Goal: Task Accomplishment & Management: Complete application form

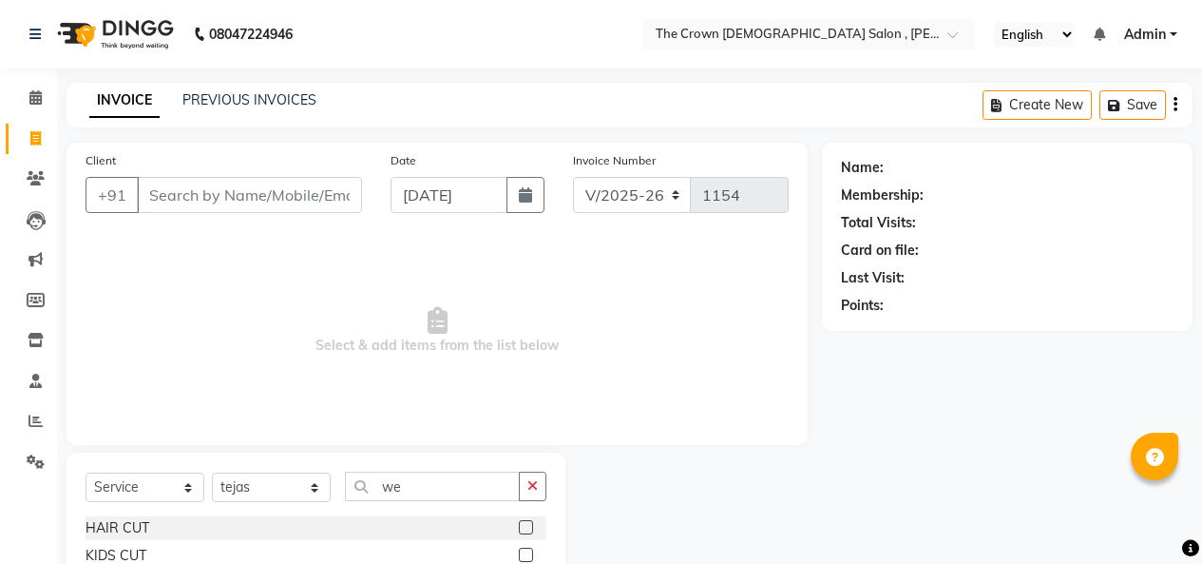
select select "7627"
select select "service"
select select "67501"
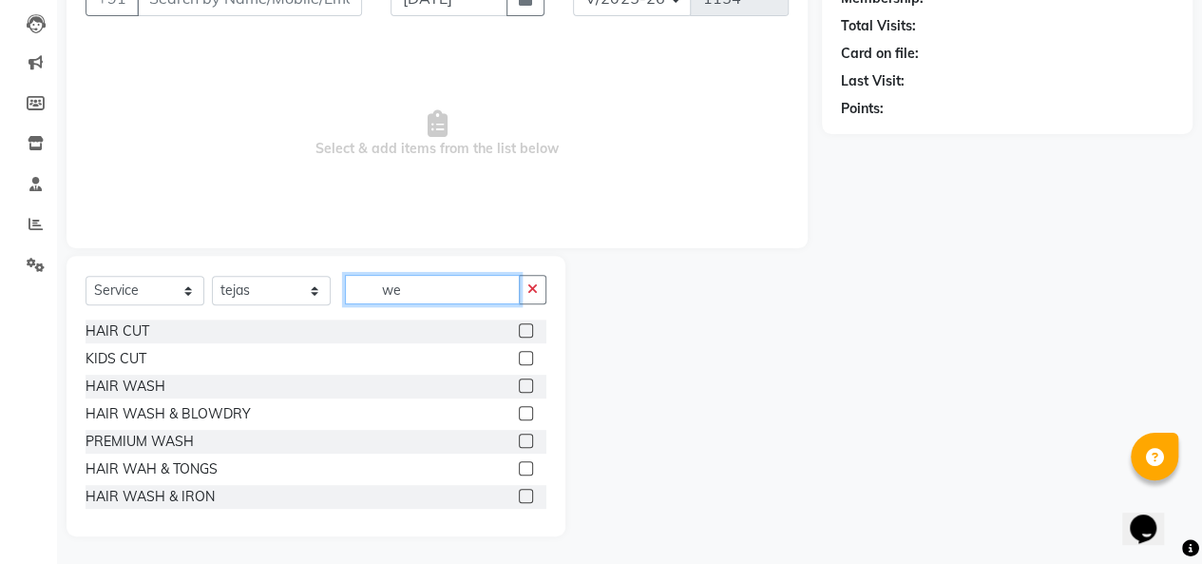
click at [428, 284] on input "we" at bounding box center [432, 289] width 175 height 29
type input "w"
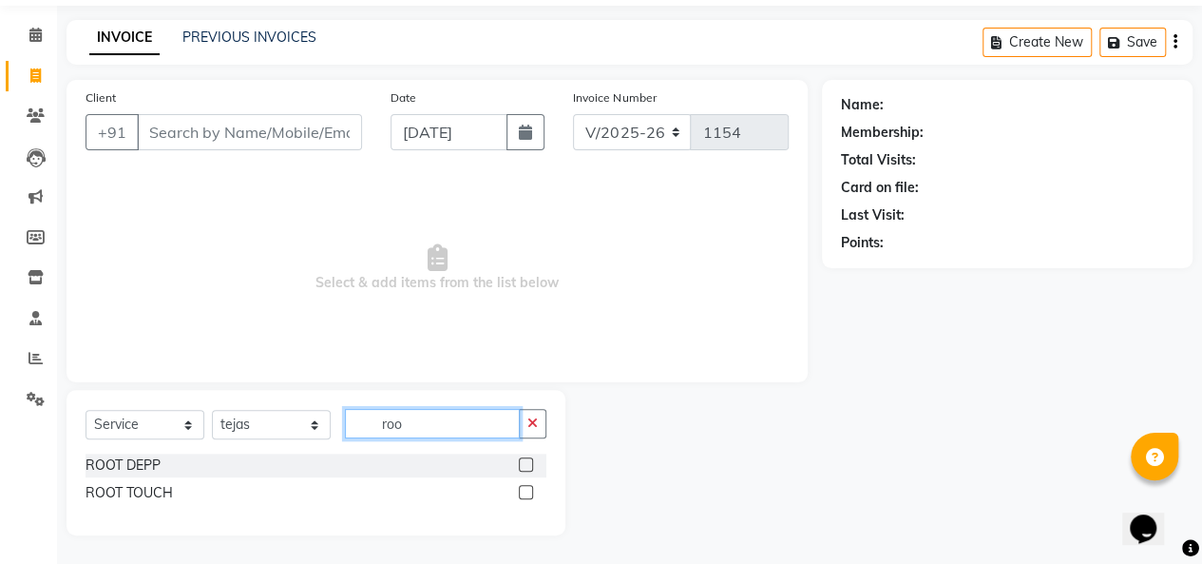
scroll to position [62, 0]
type input "roo"
click at [530, 490] on label at bounding box center [526, 493] width 14 height 14
click at [530, 490] on input "checkbox" at bounding box center [525, 494] width 12 height 12
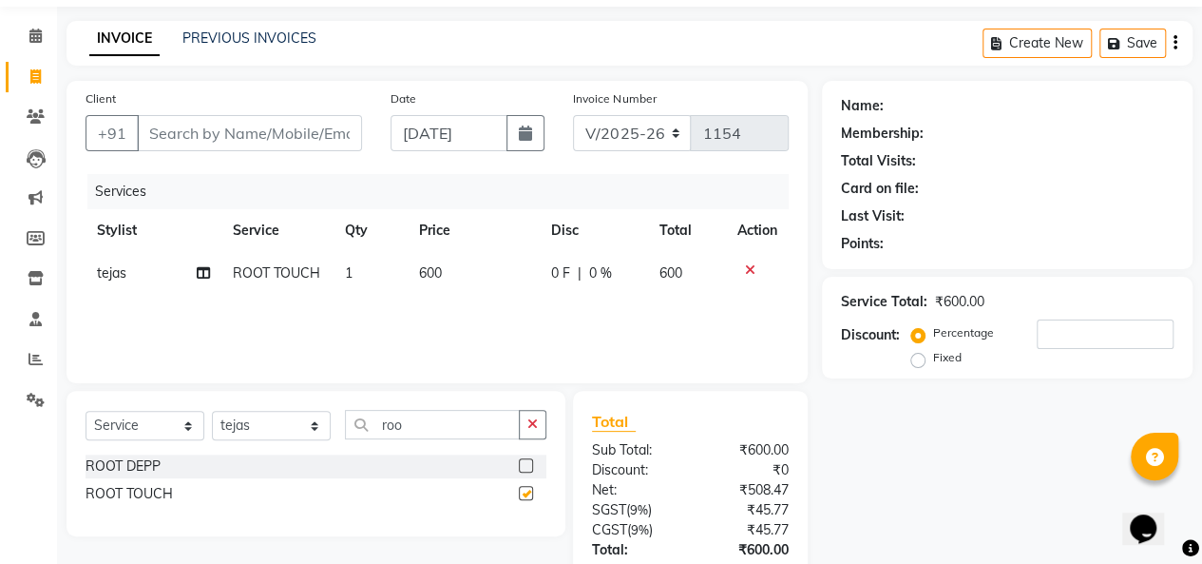
checkbox input "false"
click at [469, 421] on input "roo" at bounding box center [432, 424] width 175 height 29
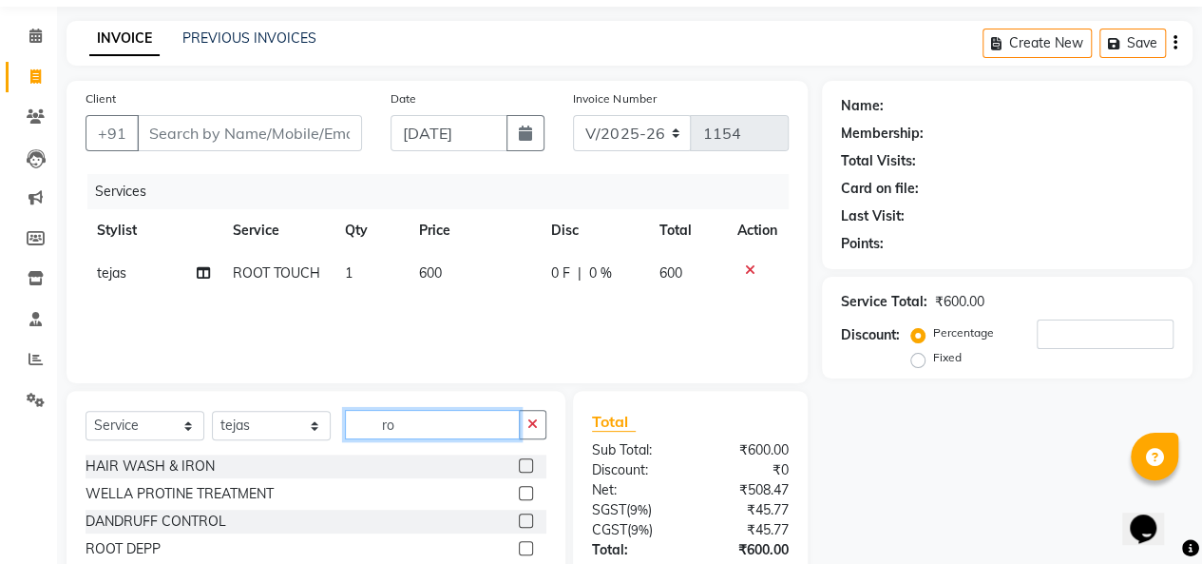
type input "r"
type input "cl"
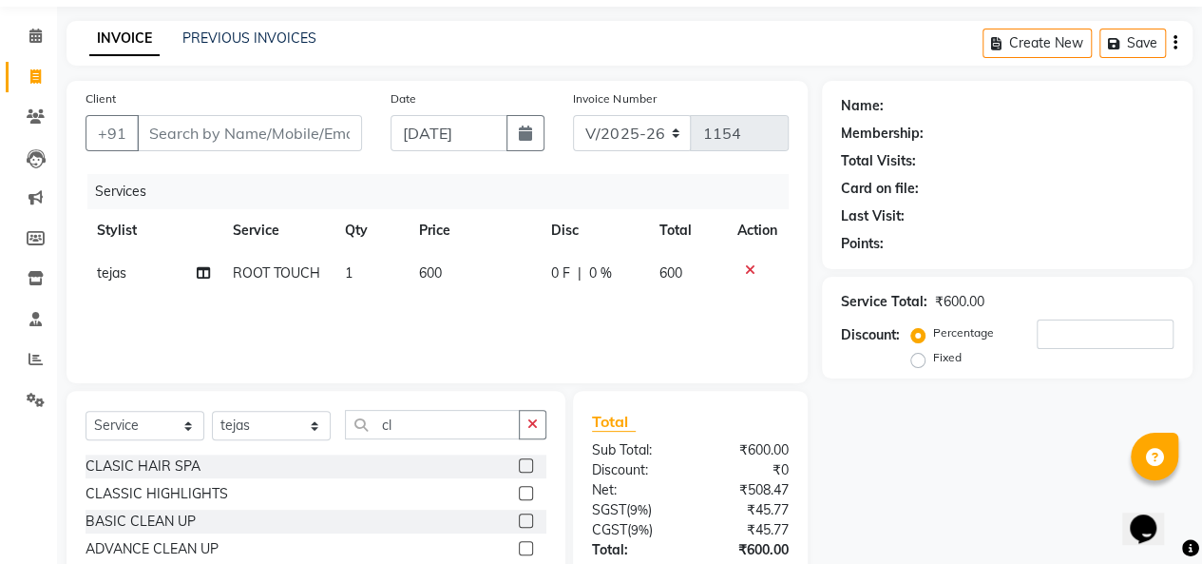
click at [519, 466] on label at bounding box center [526, 465] width 14 height 14
click at [519, 466] on input "checkbox" at bounding box center [525, 466] width 12 height 12
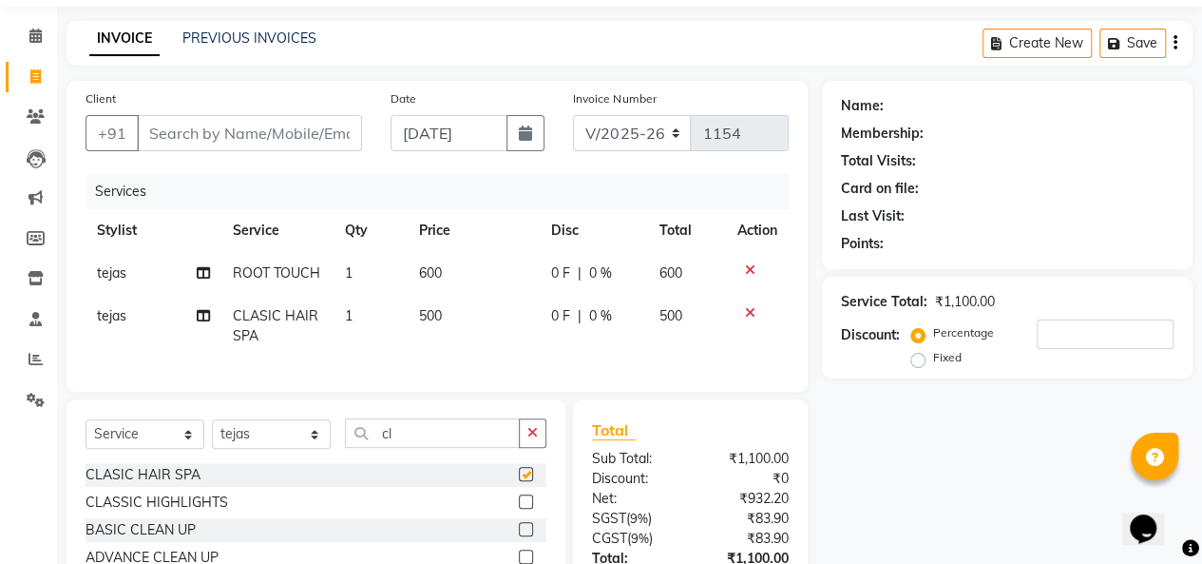
checkbox input "false"
click at [424, 313] on span "500" at bounding box center [430, 315] width 23 height 17
select select "67501"
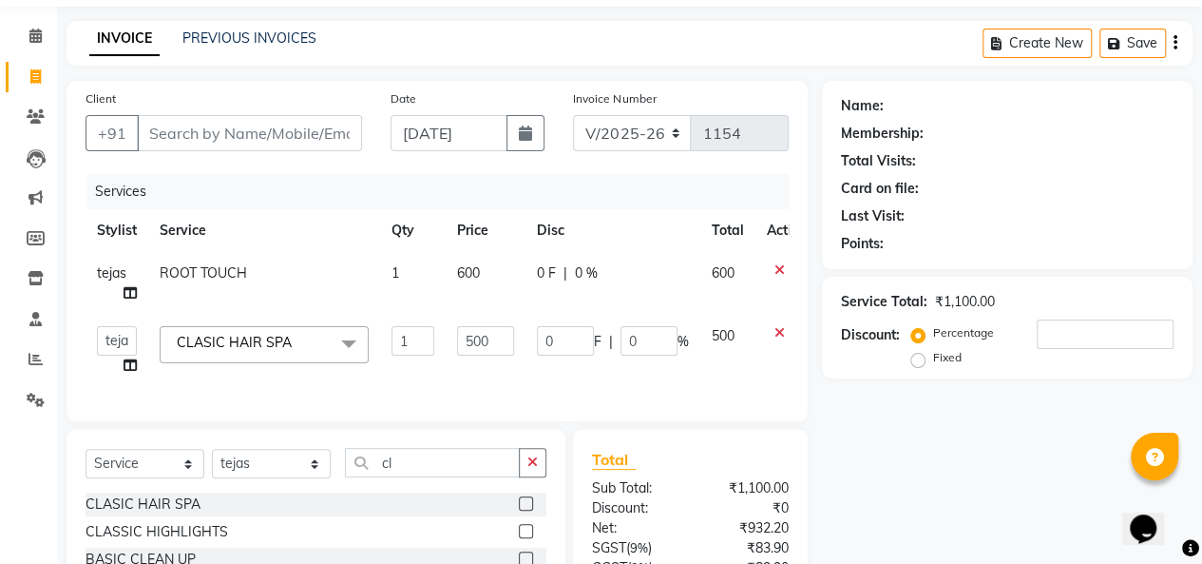
click at [349, 341] on span at bounding box center [349, 344] width 38 height 36
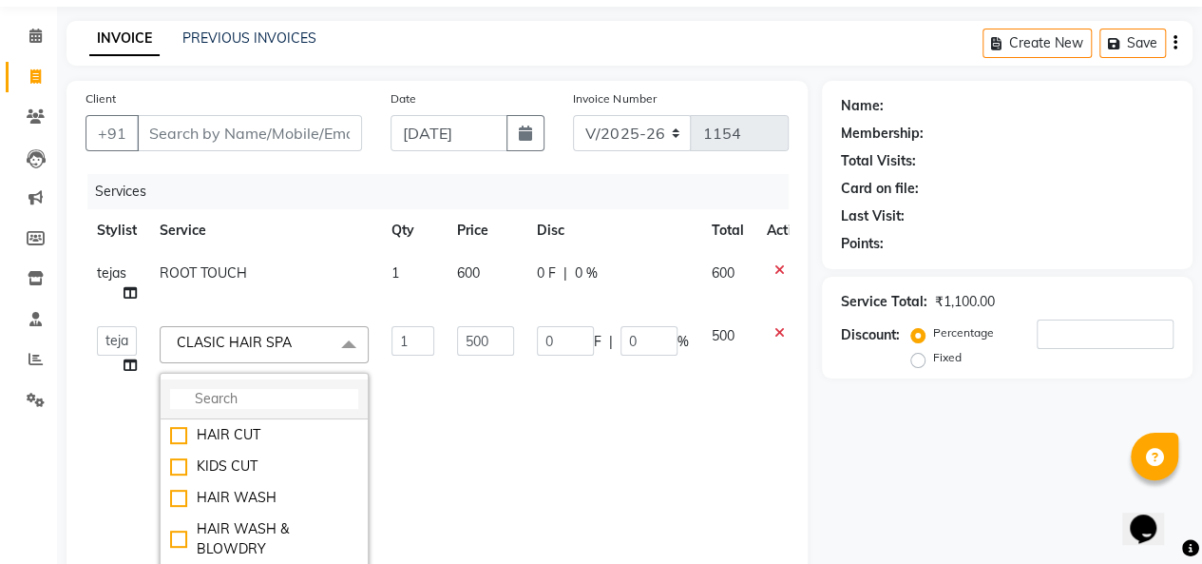
click at [304, 381] on li at bounding box center [264, 399] width 207 height 40
click at [297, 405] on input "multiselect-search" at bounding box center [264, 399] width 188 height 20
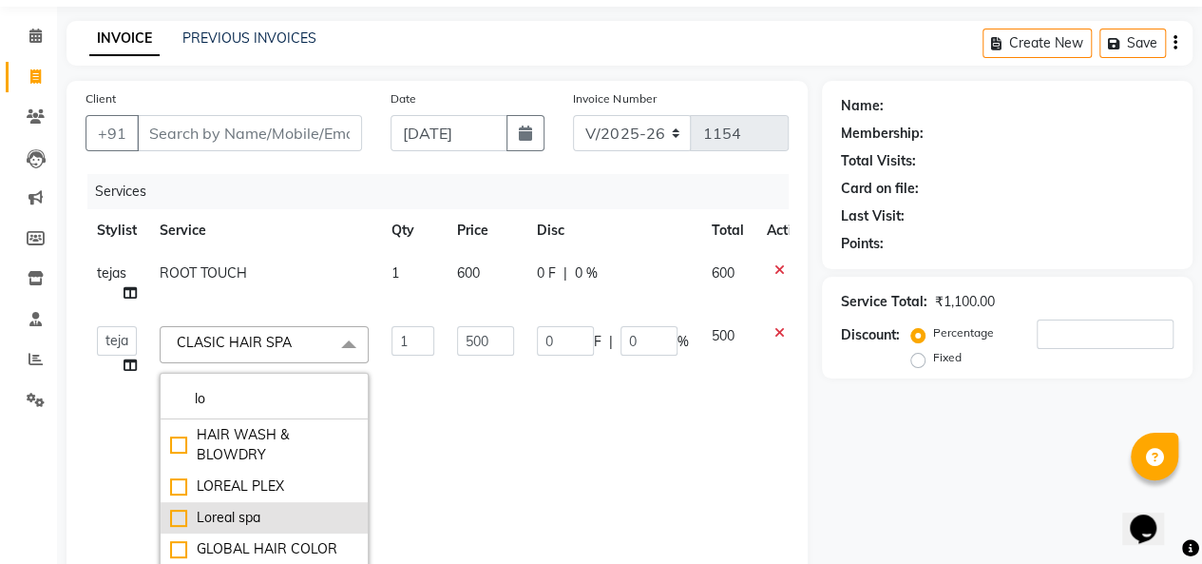
type input "lo"
click at [231, 515] on div "Loreal spa" at bounding box center [264, 518] width 188 height 20
checkbox input "true"
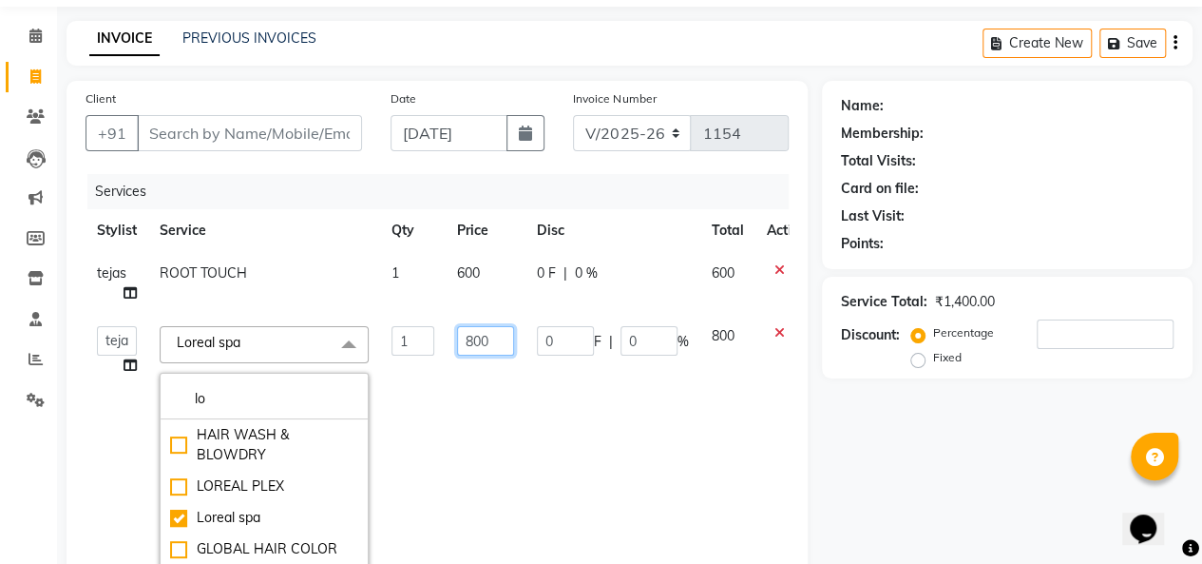
click at [471, 337] on input "800" at bounding box center [485, 340] width 57 height 29
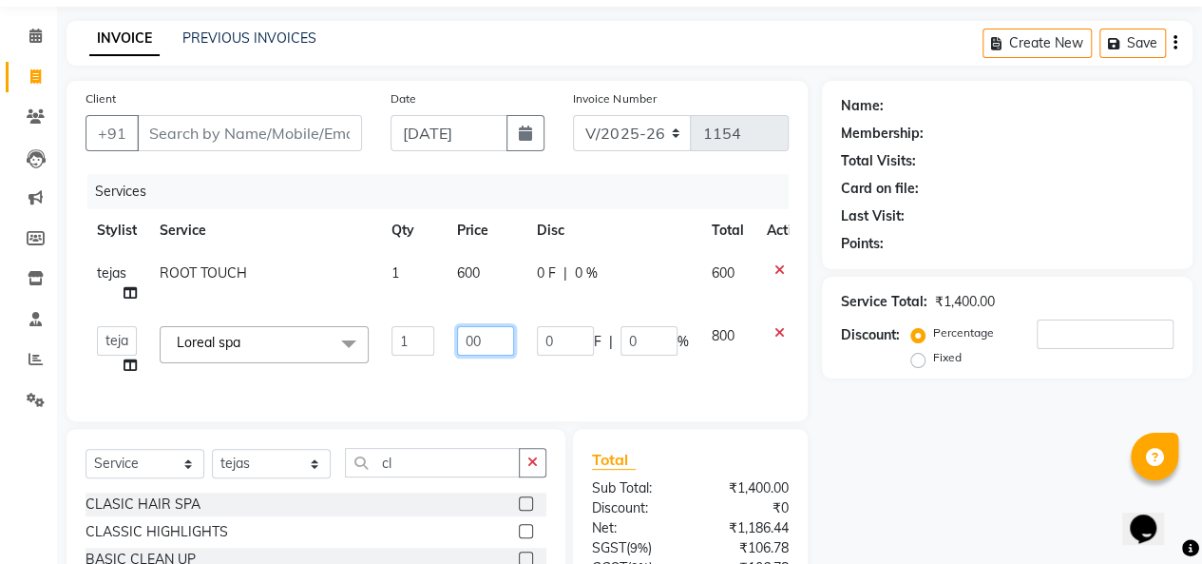
type input "700"
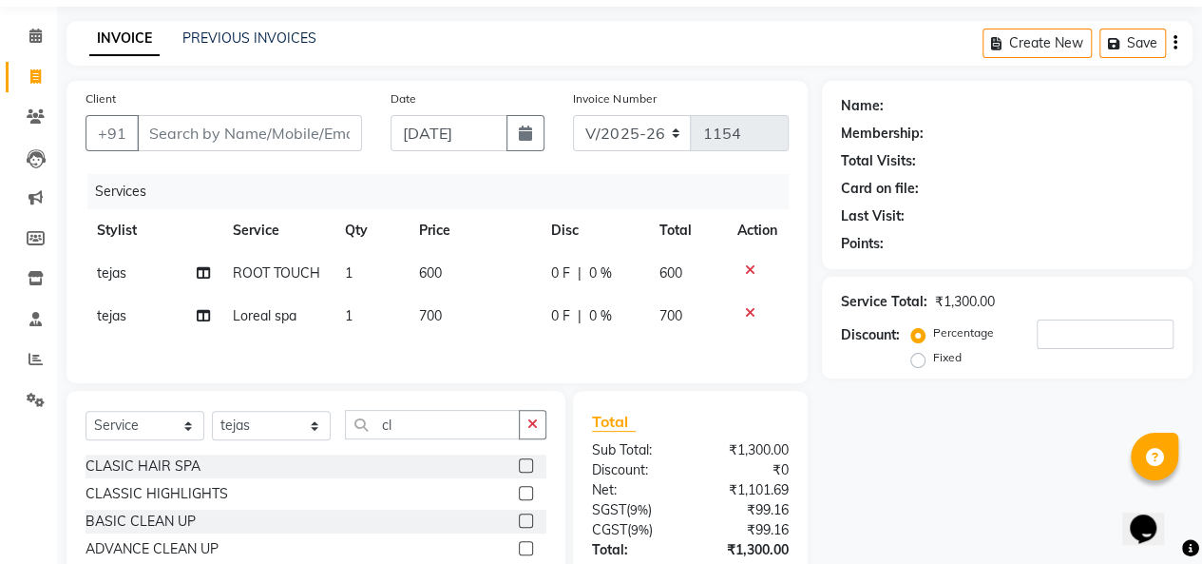
click at [470, 377] on div "Client +91 Date [DATE] Invoice Number V/2025 V/[PHONE_NUMBER] Services Stylist …" at bounding box center [437, 232] width 741 height 302
click at [175, 137] on input "Client" at bounding box center [249, 133] width 225 height 36
type input "9"
type input "0"
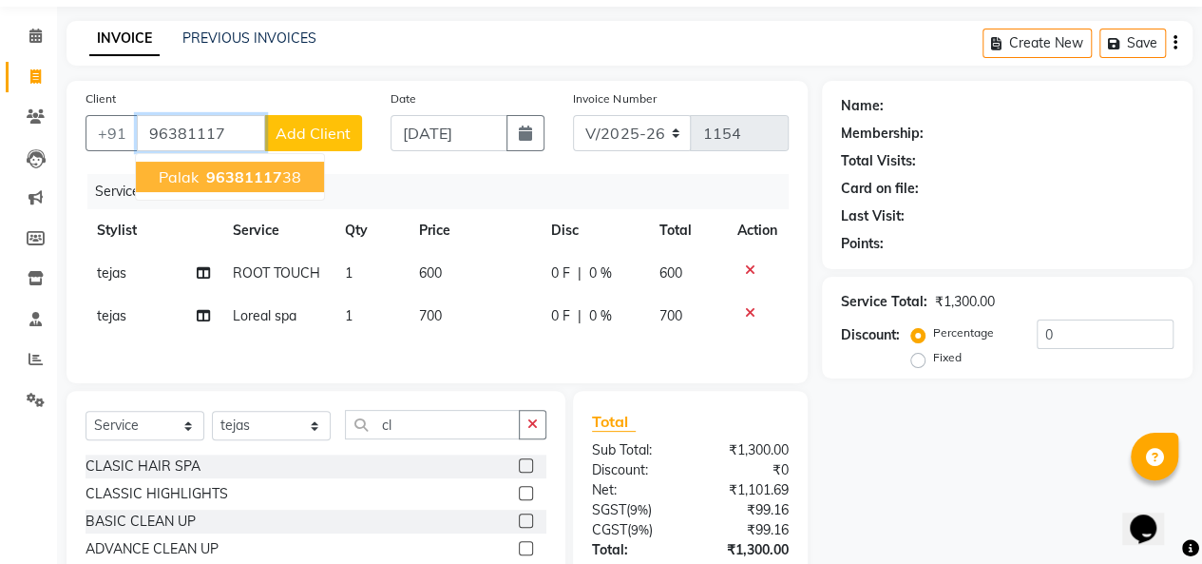
click at [177, 178] on span "palak" at bounding box center [179, 176] width 40 height 19
type input "9638111738"
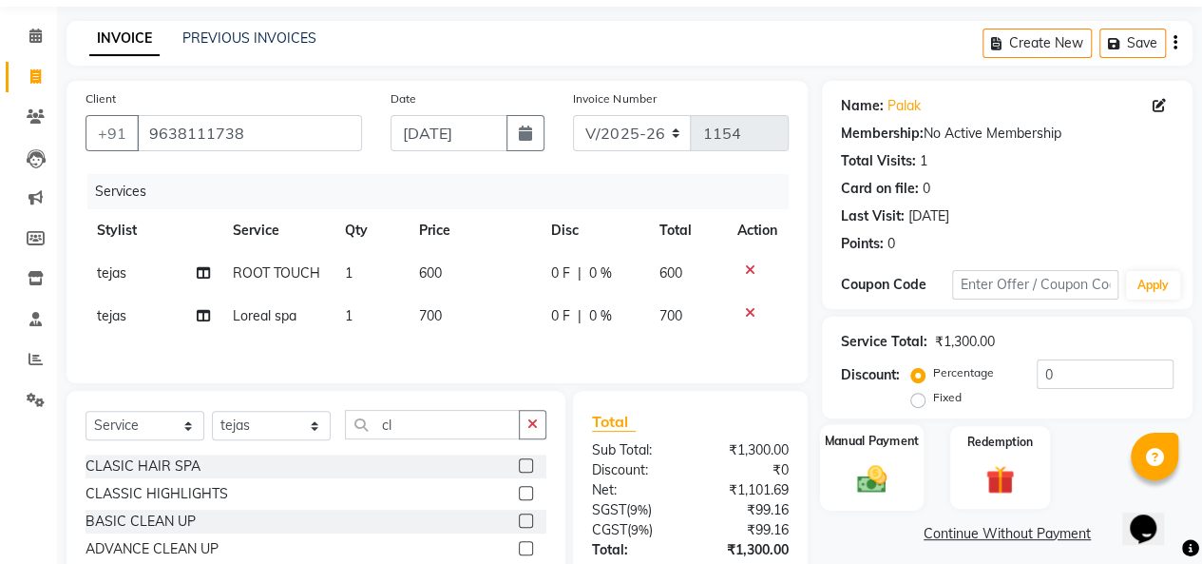
click at [836, 475] on div "Manual Payment" at bounding box center [872, 467] width 104 height 86
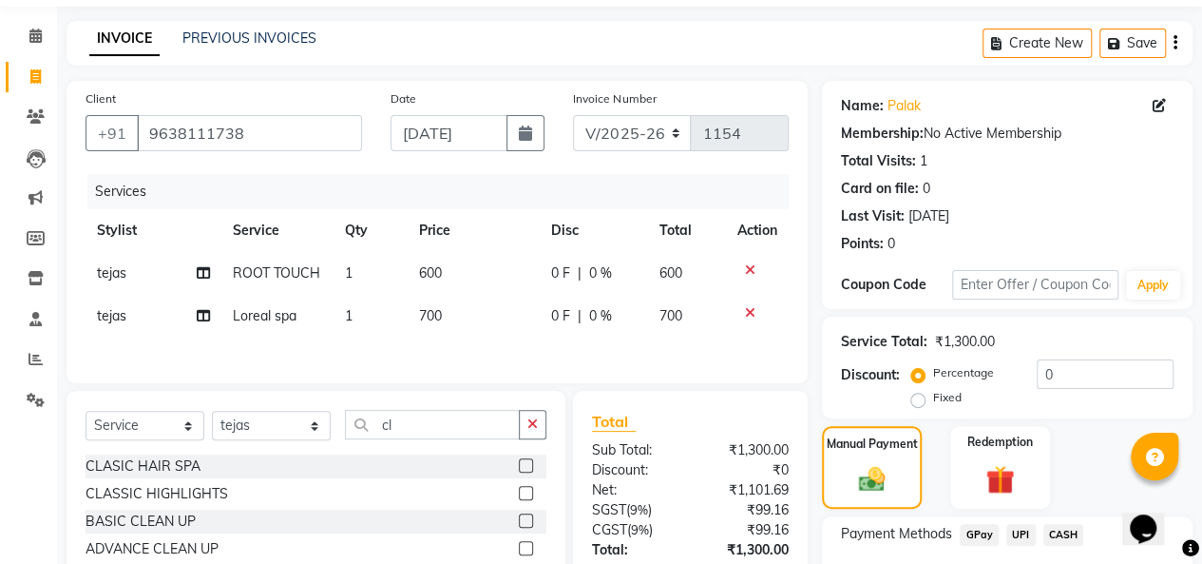
click at [1066, 535] on span "CASH" at bounding box center [1064, 535] width 41 height 22
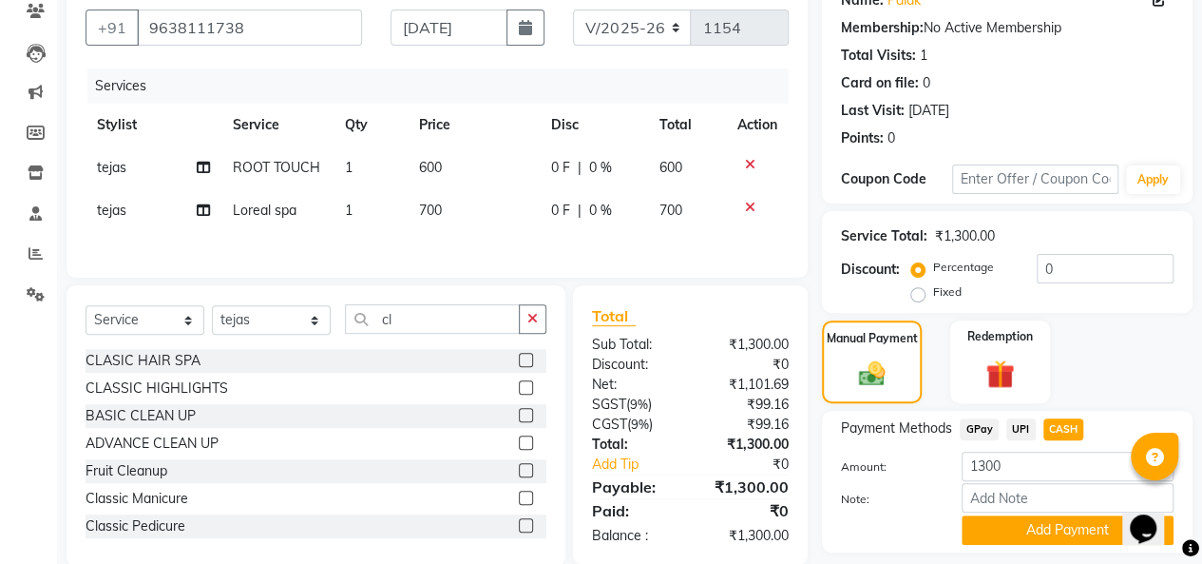
scroll to position [222, 0]
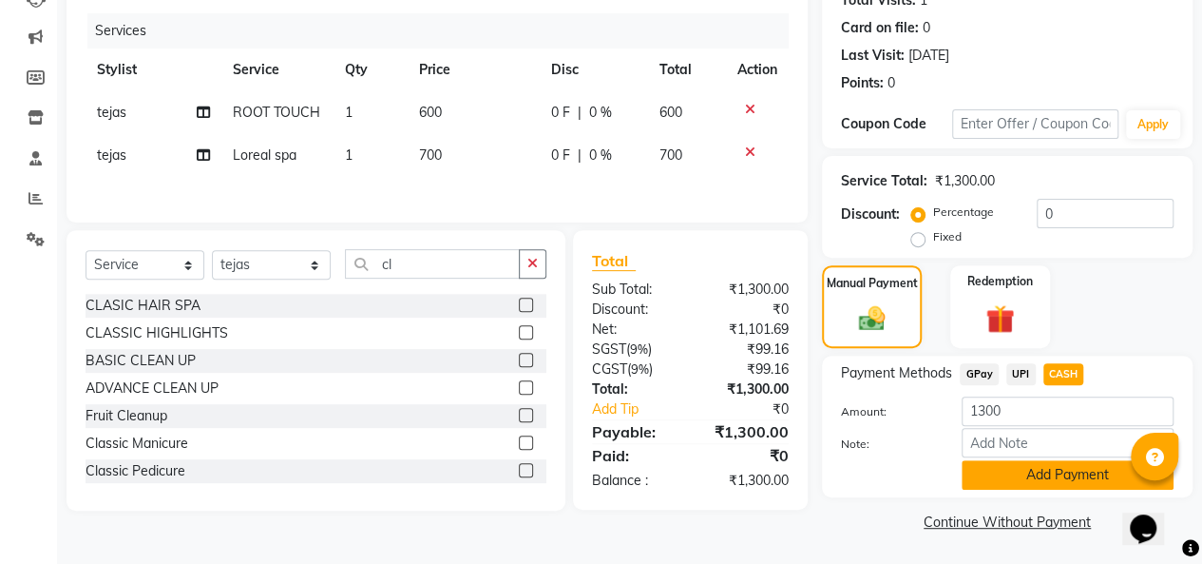
click at [1045, 474] on button "Add Payment" at bounding box center [1068, 474] width 212 height 29
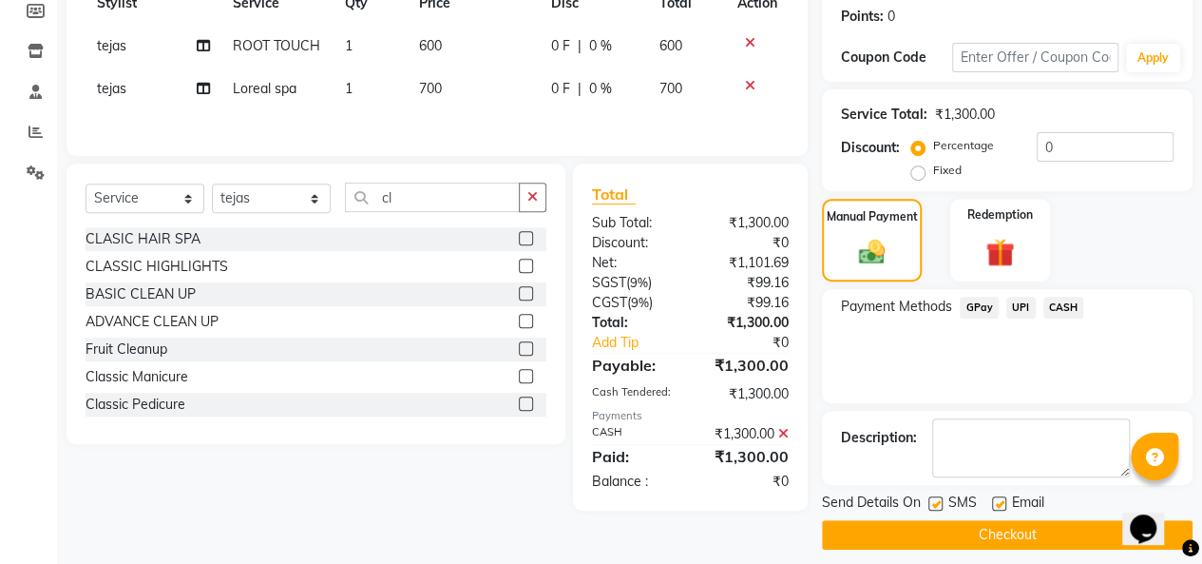
scroll to position [300, 0]
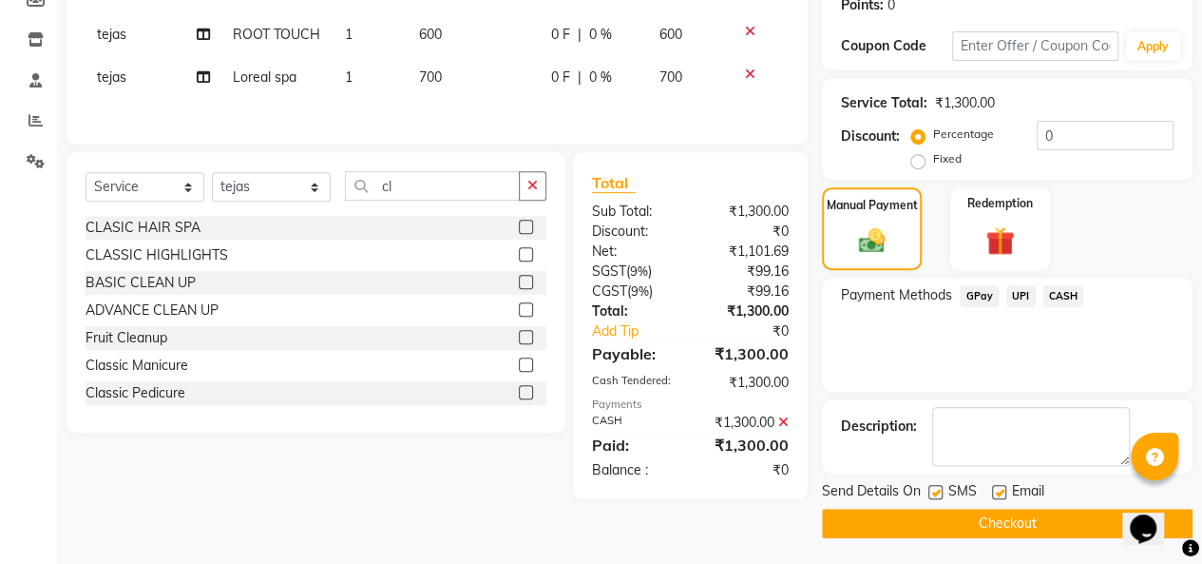
click at [1002, 489] on label at bounding box center [999, 492] width 14 height 14
click at [1002, 489] on input "checkbox" at bounding box center [998, 493] width 12 height 12
checkbox input "false"
click at [978, 518] on button "Checkout" at bounding box center [1007, 522] width 371 height 29
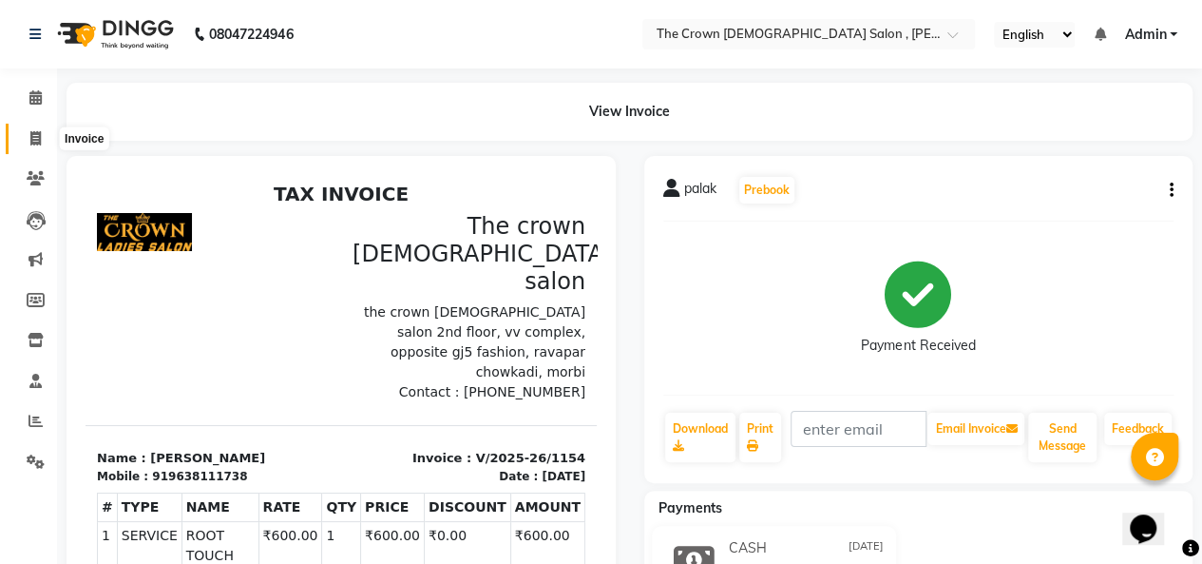
click at [34, 139] on icon at bounding box center [35, 138] width 10 height 14
select select "7627"
select select "service"
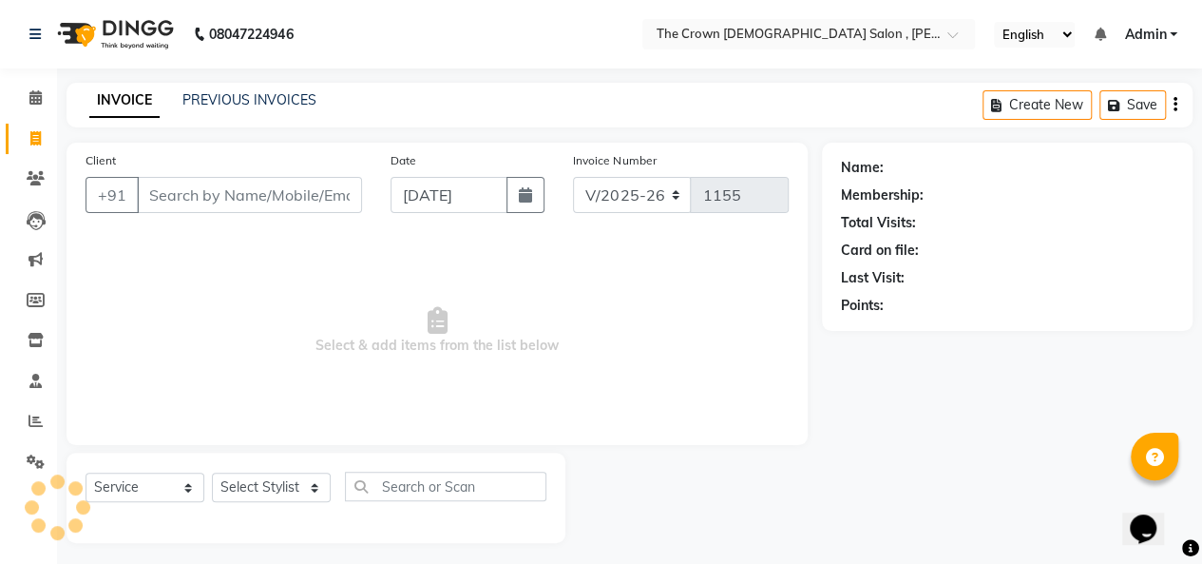
scroll to position [7, 0]
